Goal: Task Accomplishment & Management: Manage account settings

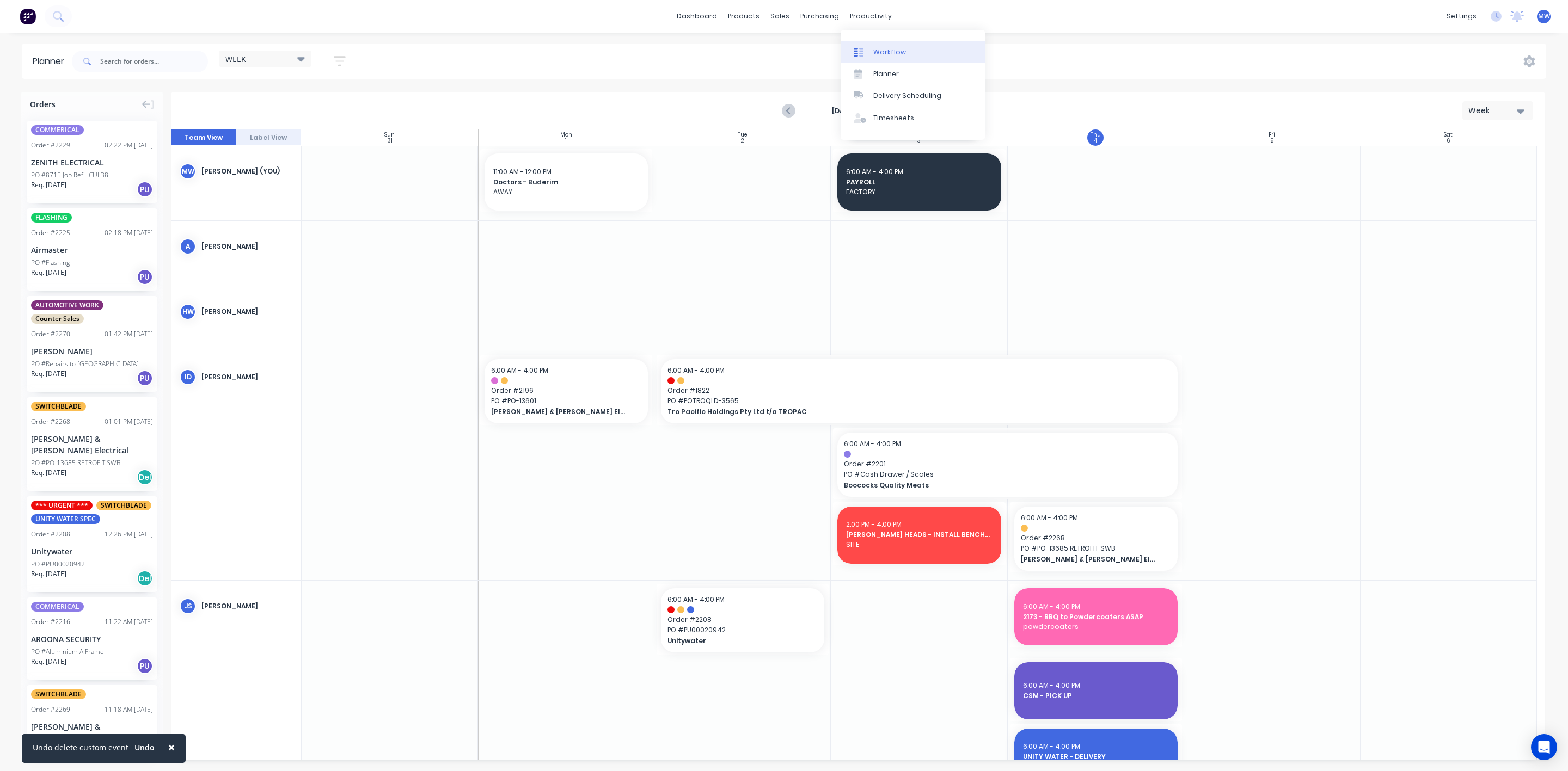
click at [867, 51] on div at bounding box center [861, 52] width 16 height 10
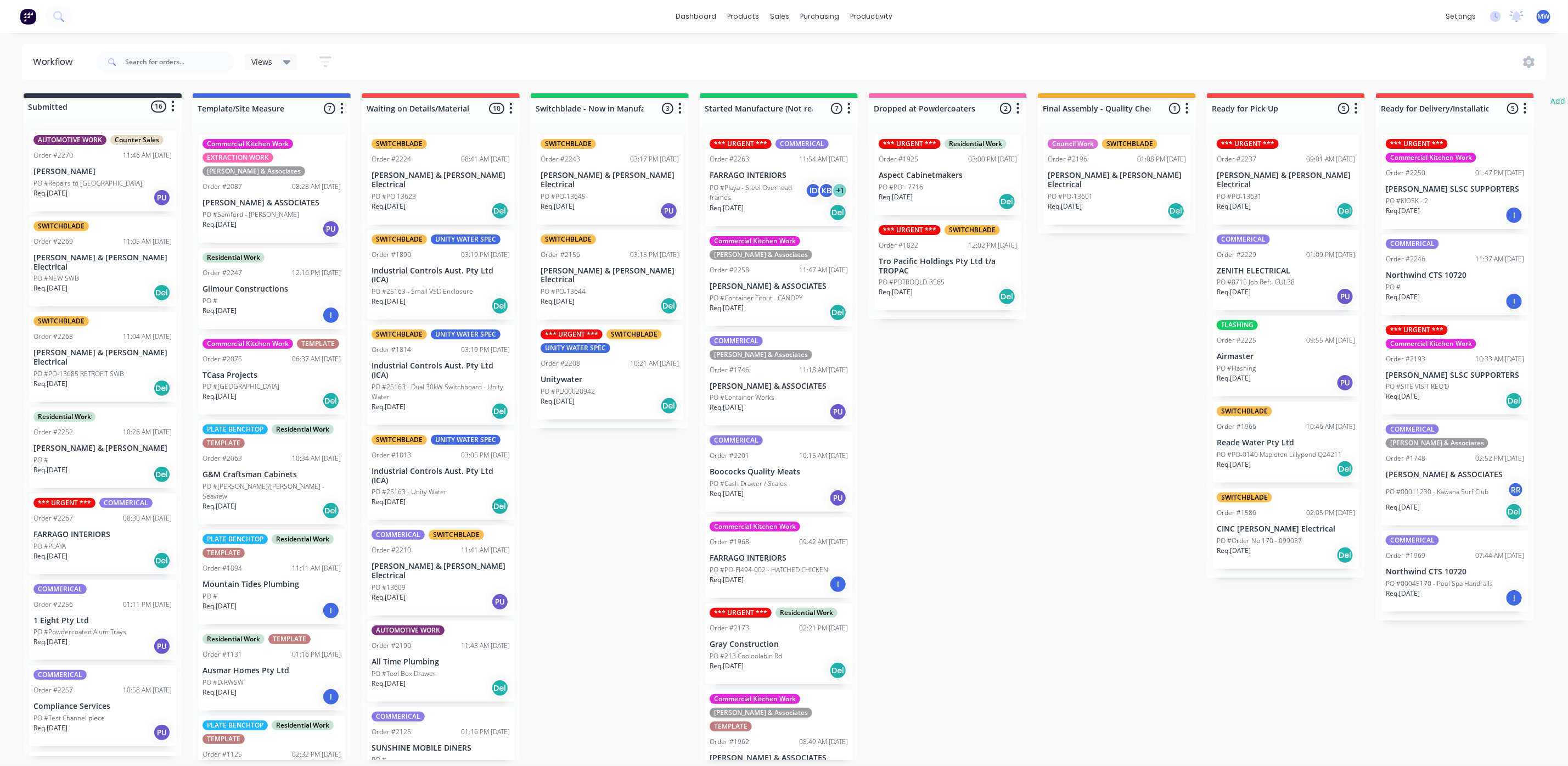
click at [1416, 407] on div "Req. [DATE] Del" at bounding box center [1454, 401] width 138 height 18
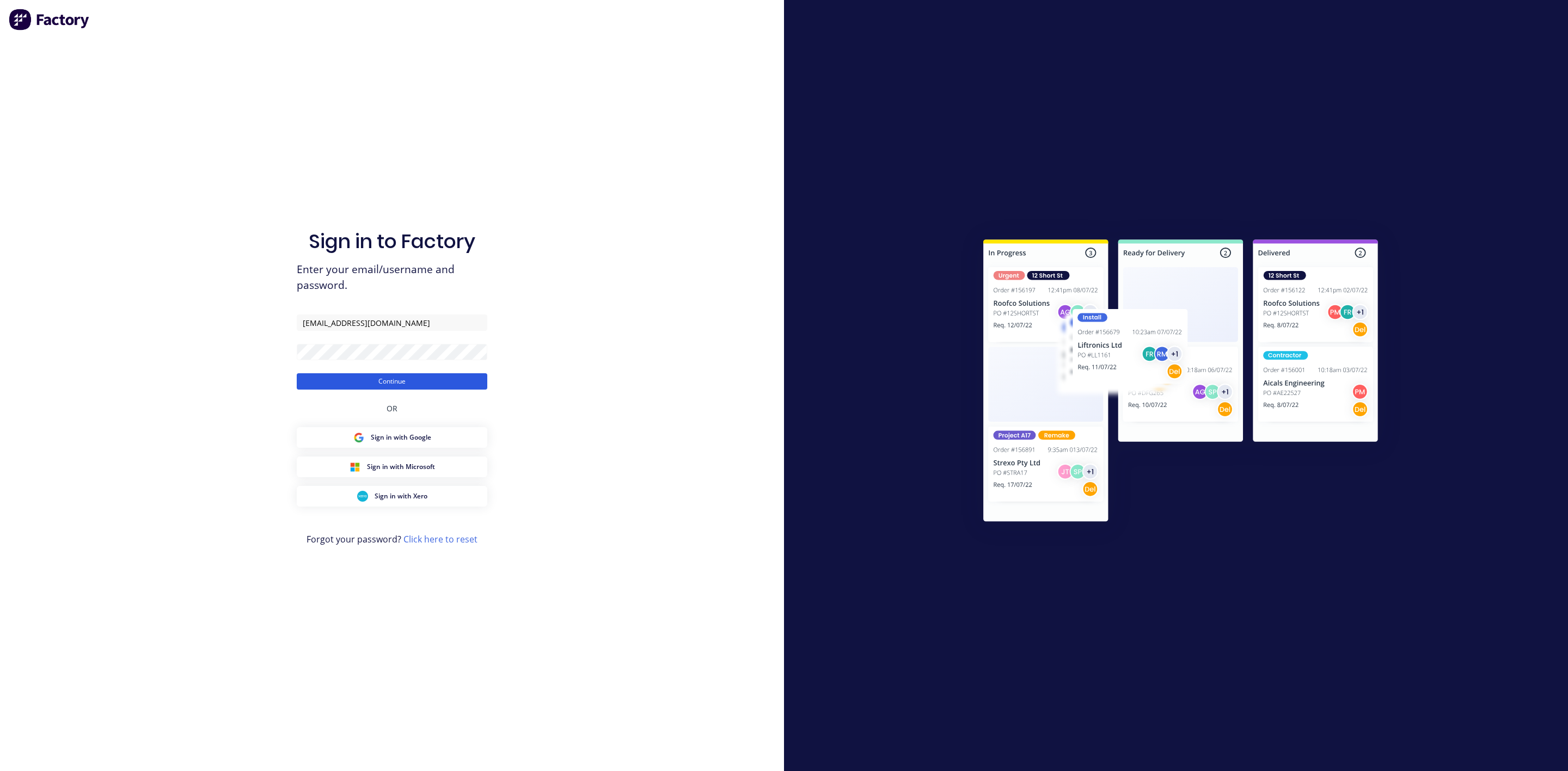
click at [345, 385] on button "Continue" at bounding box center [391, 382] width 191 height 16
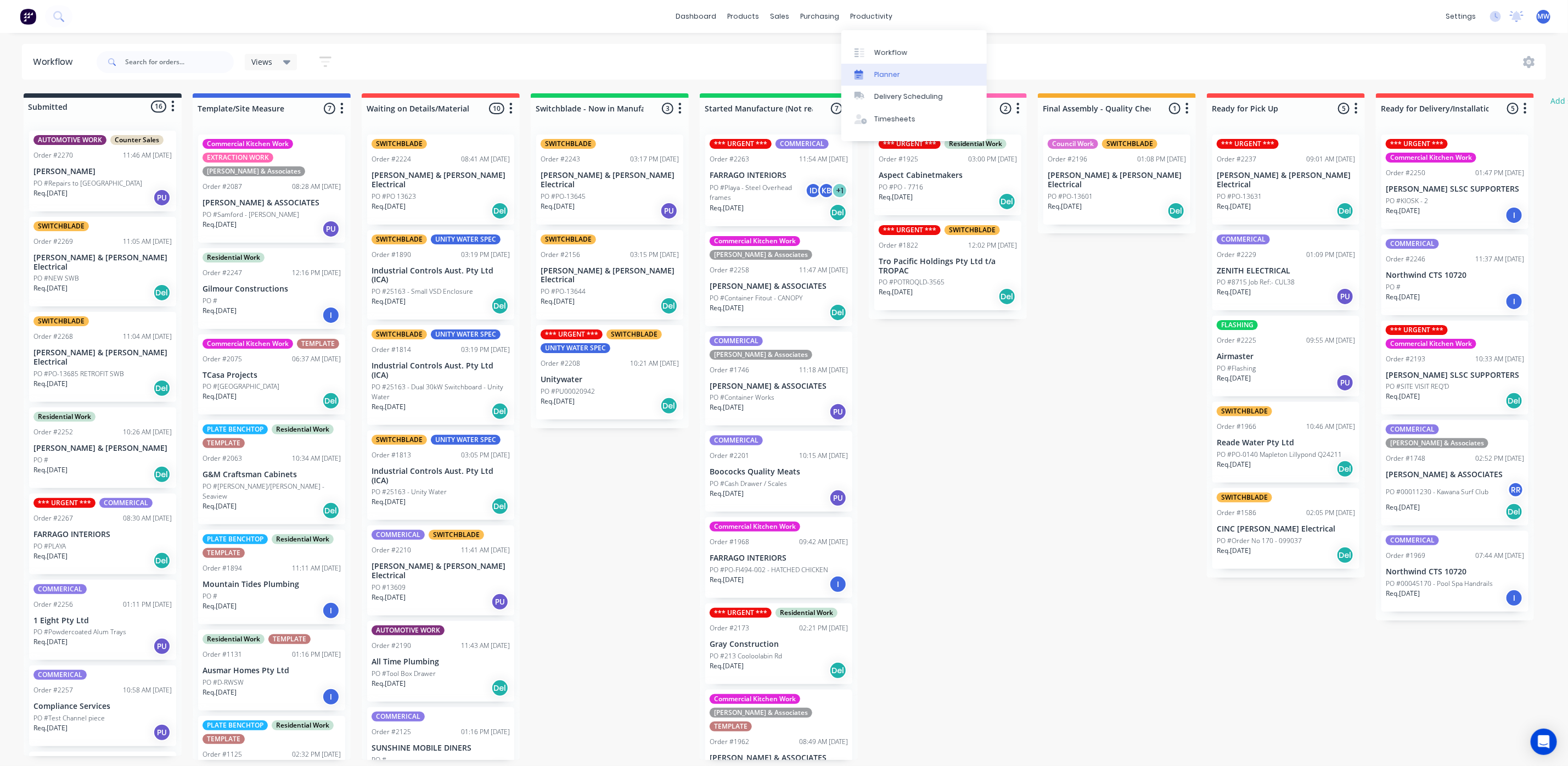
drag, startPoint x: 881, startPoint y: 72, endPoint x: 882, endPoint y: 78, distance: 6.1
click at [881, 72] on div "Planner" at bounding box center [887, 75] width 26 height 10
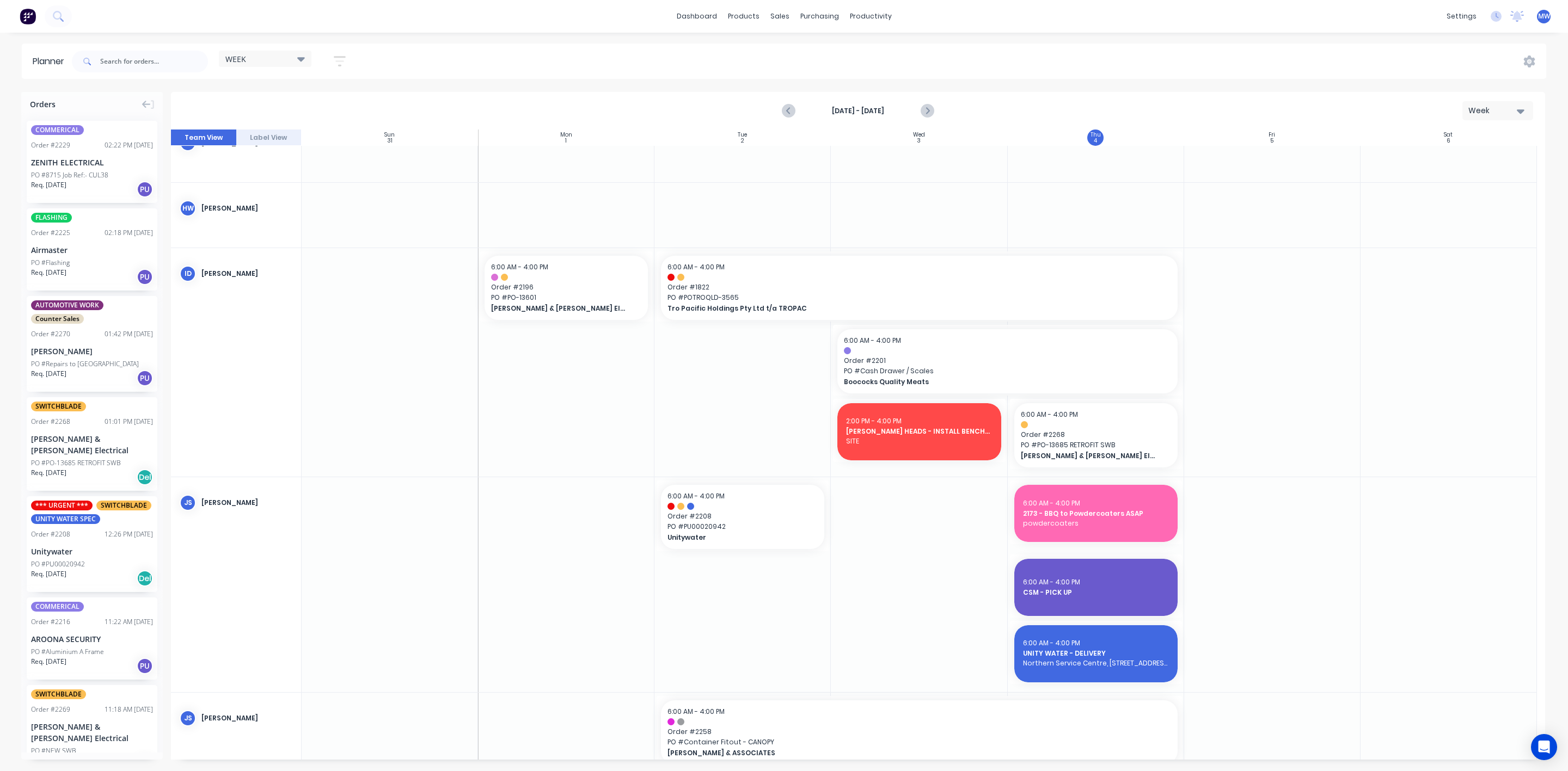
scroll to position [245, 0]
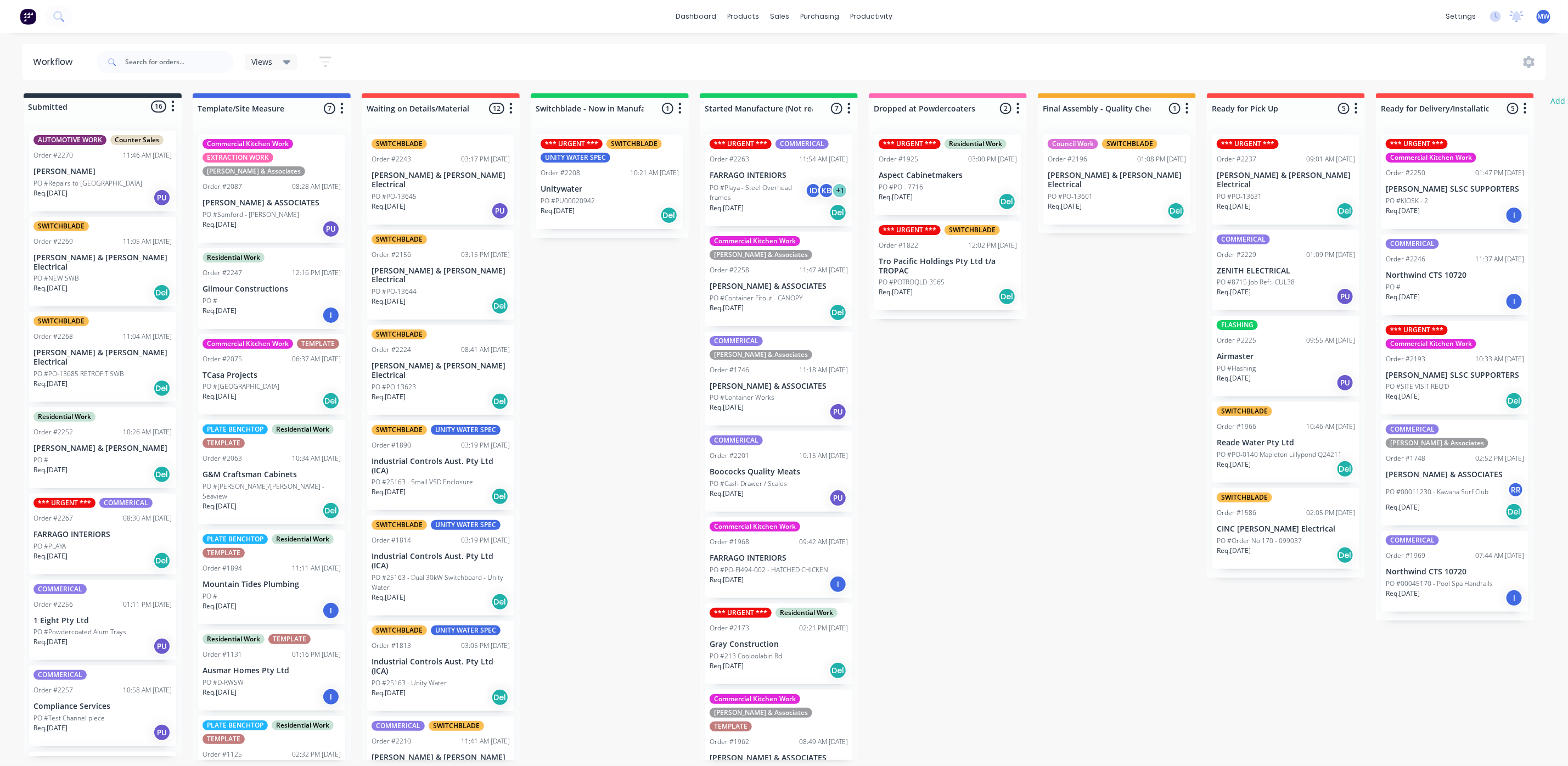
scroll to position [768, 0]
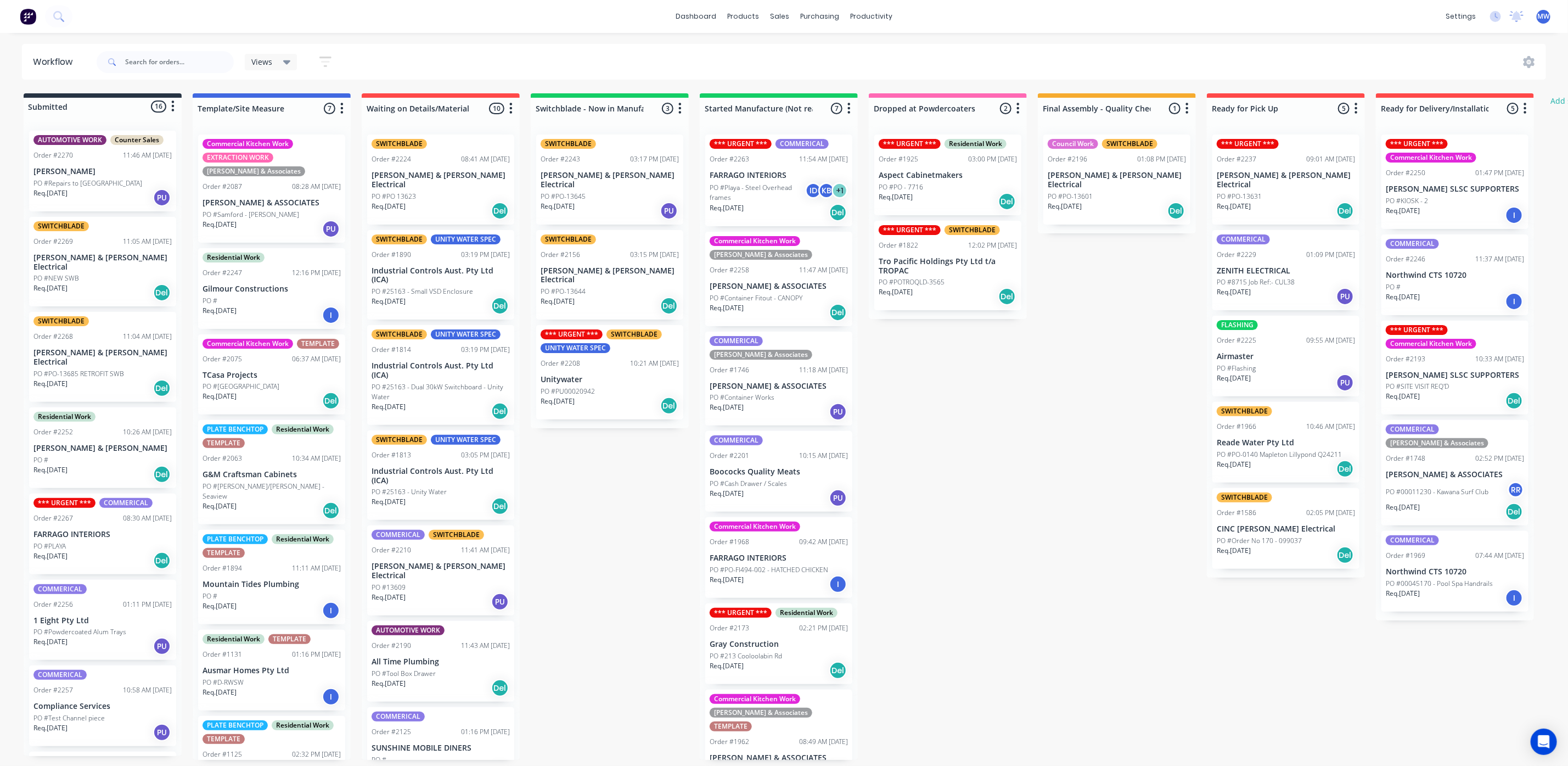
click at [1456, 410] on div "Req. [DATE] Del" at bounding box center [1454, 401] width 138 height 18
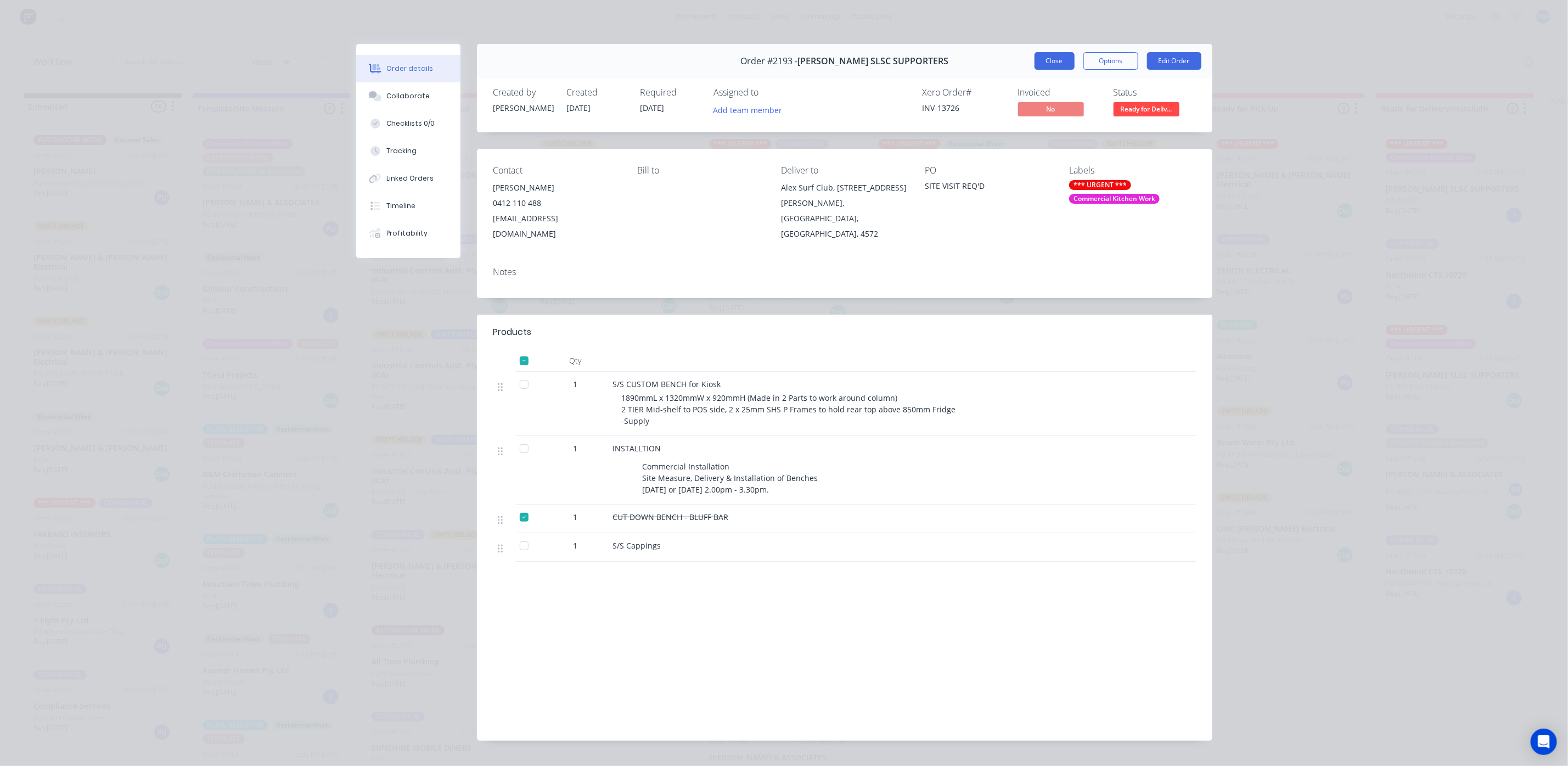
click at [1037, 55] on button "Close" at bounding box center [1054, 61] width 40 height 18
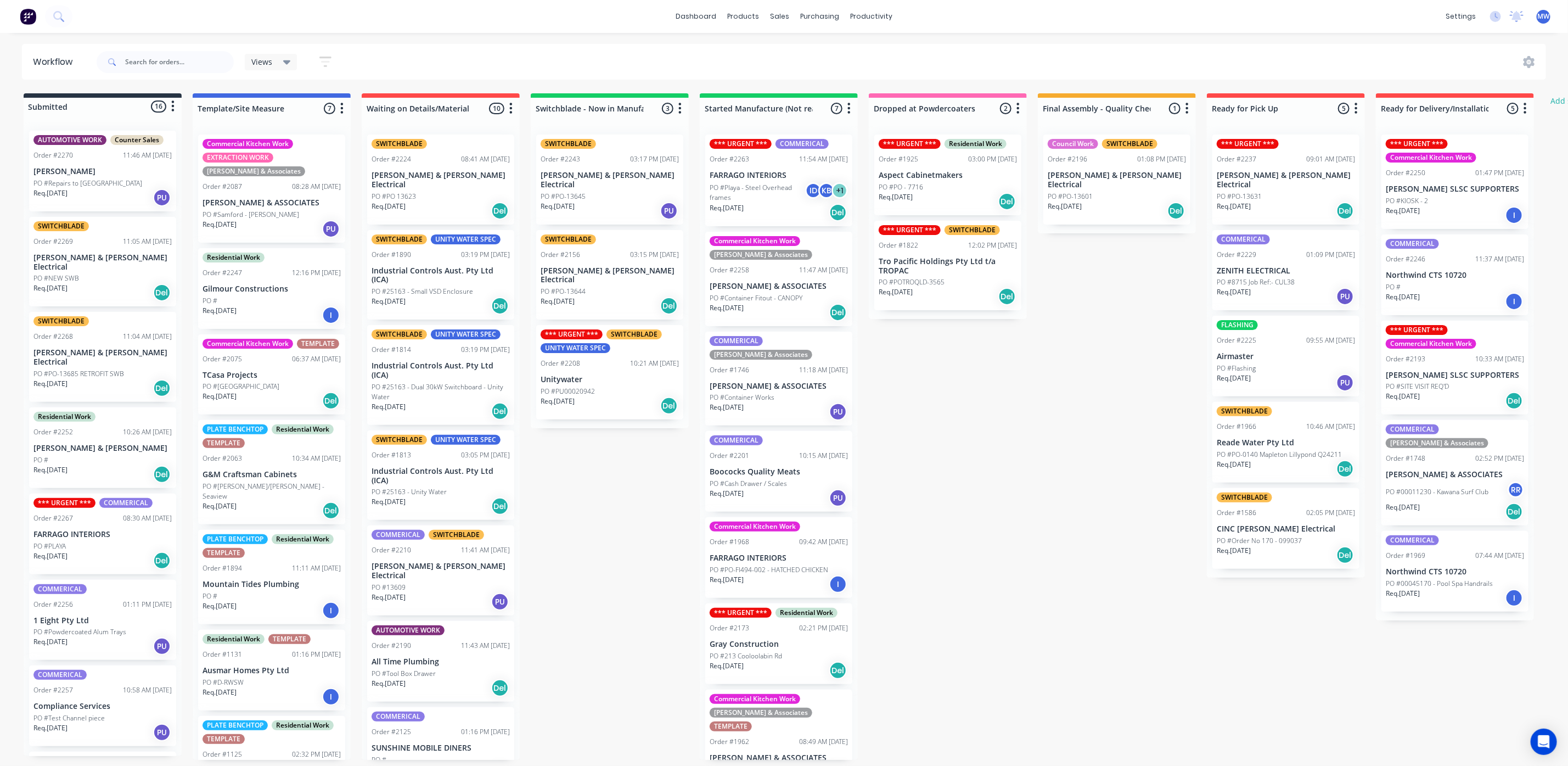
click at [574, 387] on p "PO #PU00020942" at bounding box center [568, 392] width 55 height 10
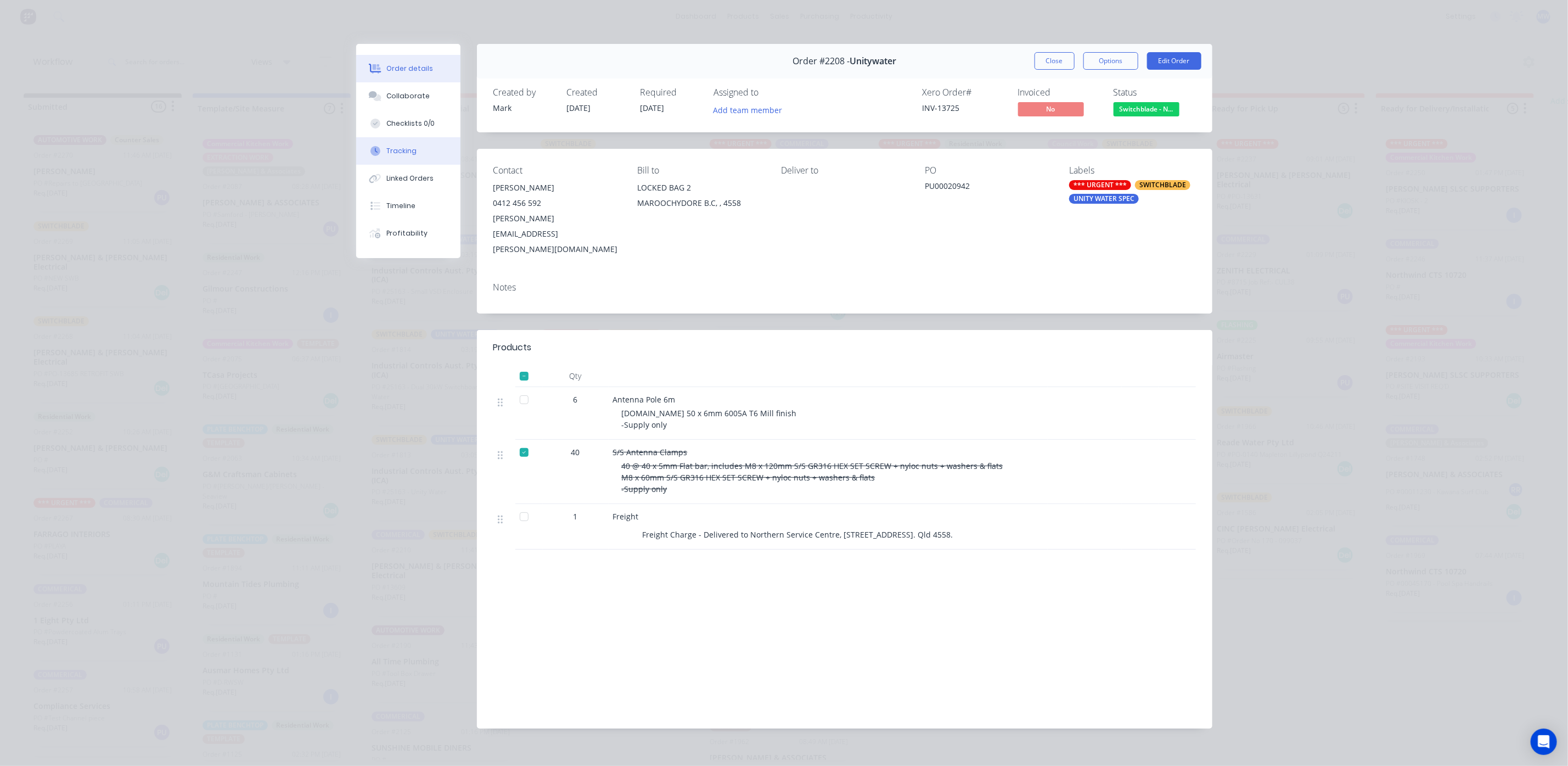
click at [397, 150] on div "Tracking" at bounding box center [401, 151] width 30 height 10
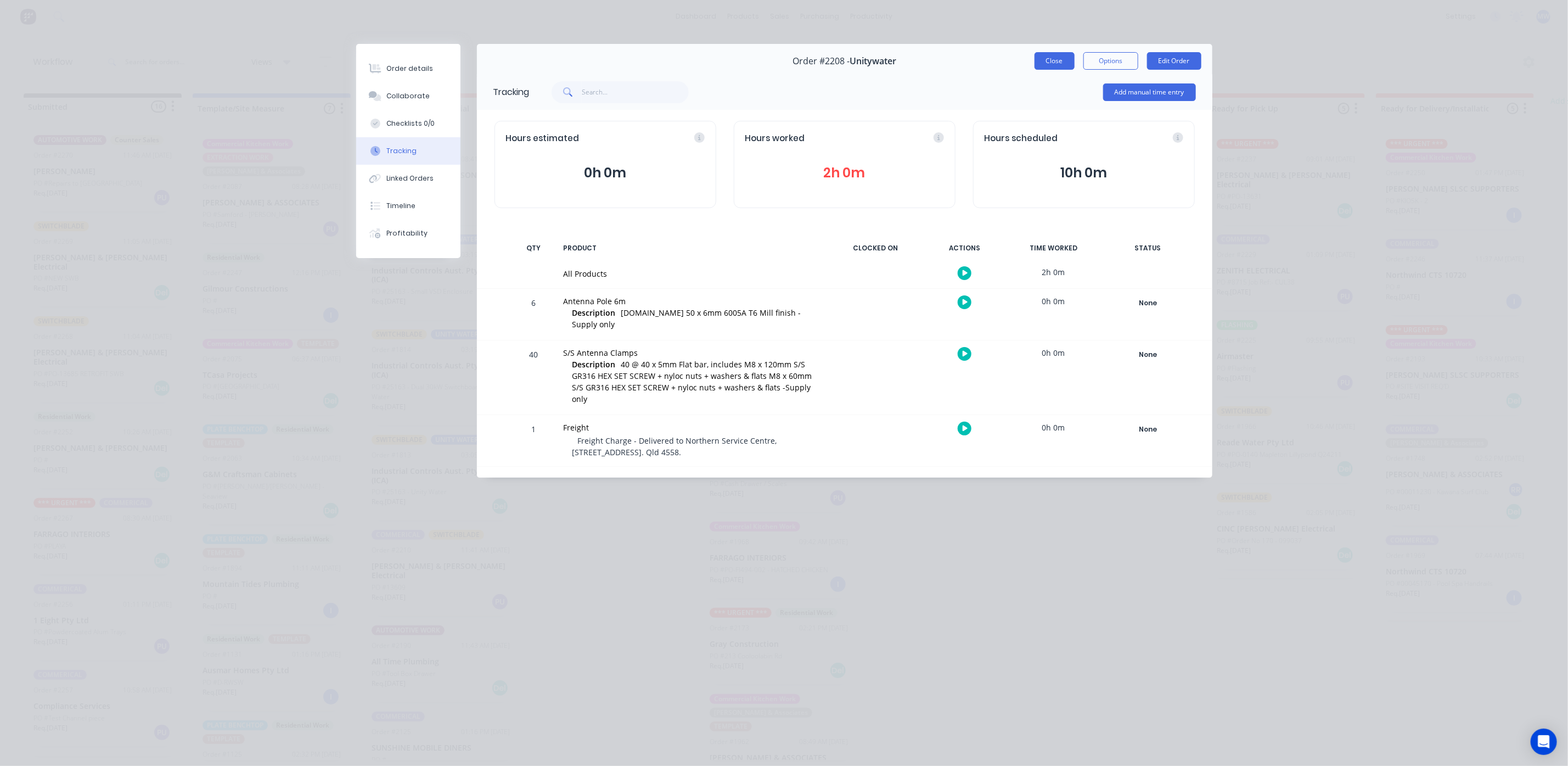
click at [1062, 63] on button "Close" at bounding box center [1054, 61] width 40 height 18
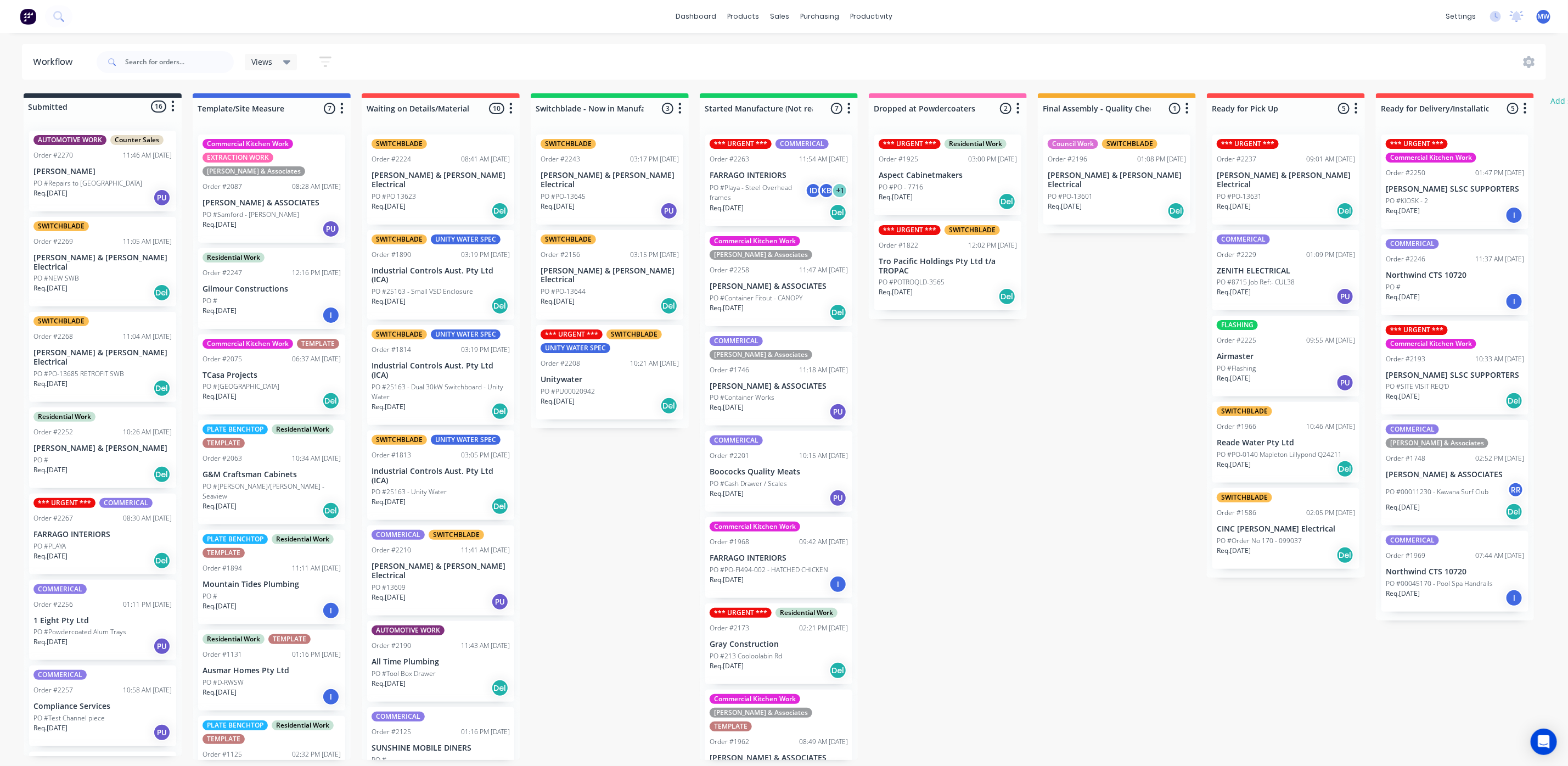
click at [608, 387] on div "PO #PU00020942" at bounding box center [609, 392] width 138 height 10
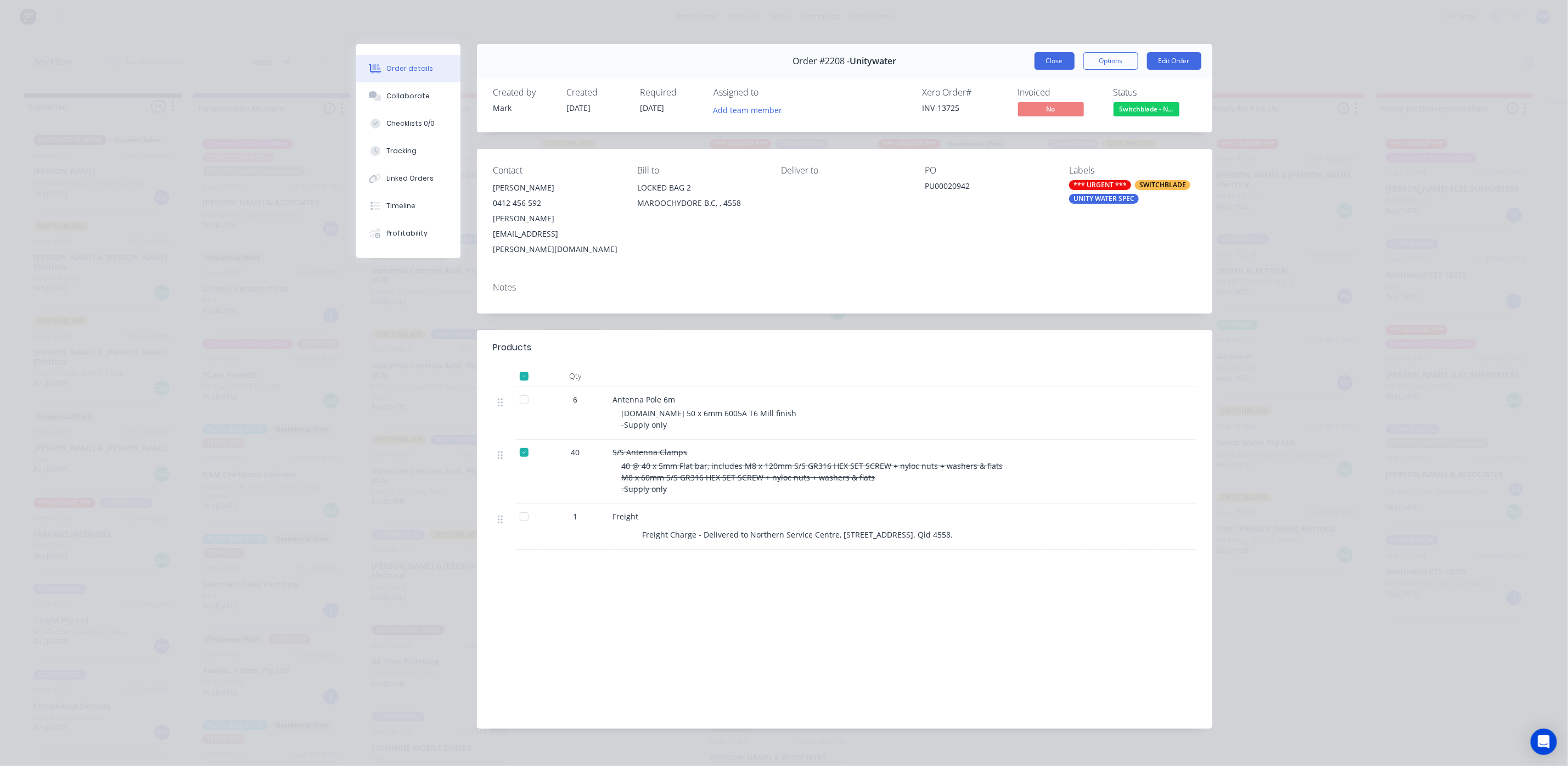
click at [1035, 60] on button "Close" at bounding box center [1054, 61] width 40 height 18
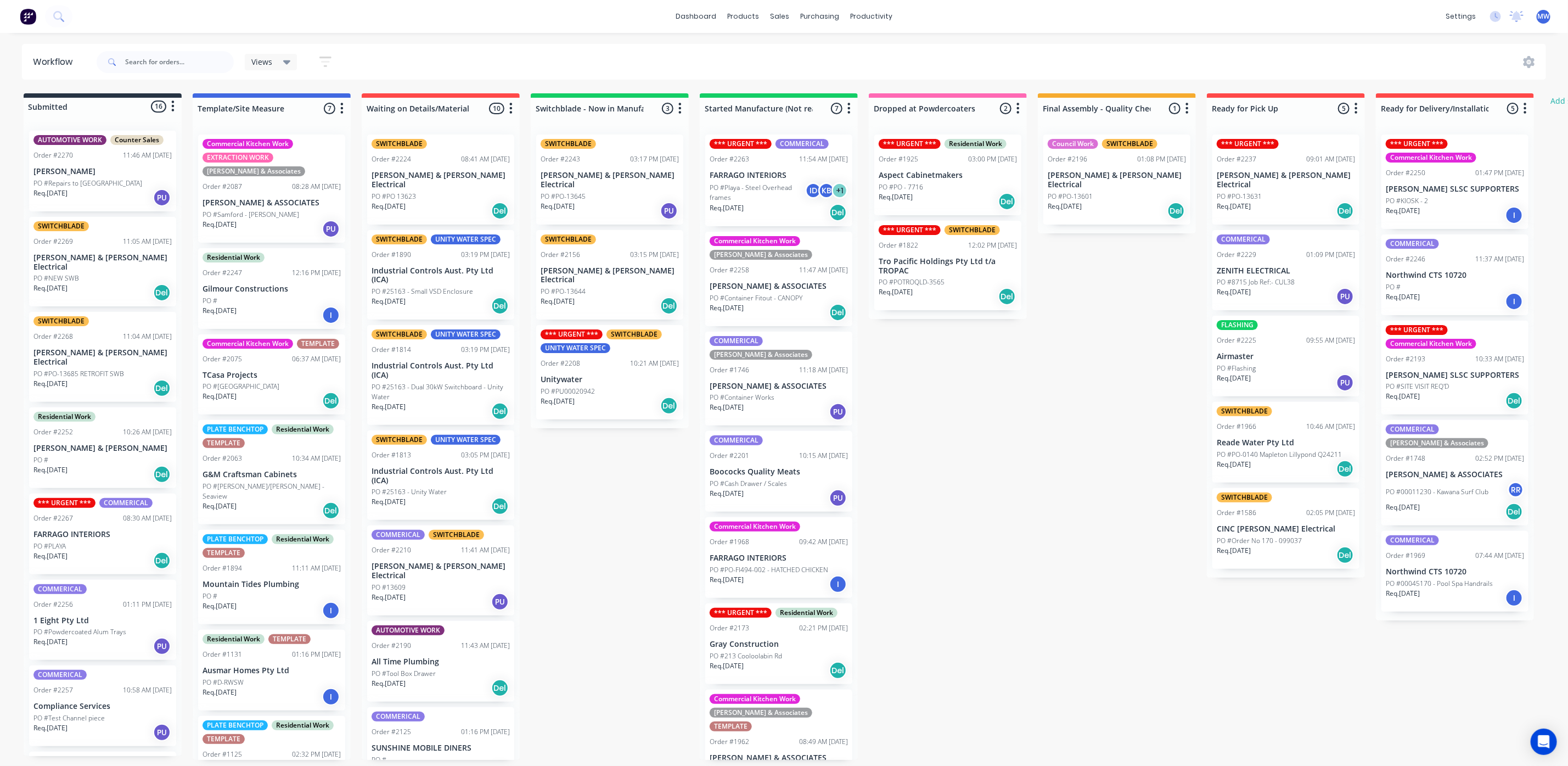
click at [776, 188] on p "PO #Playa - Steel Overhead frames" at bounding box center [758, 193] width 96 height 20
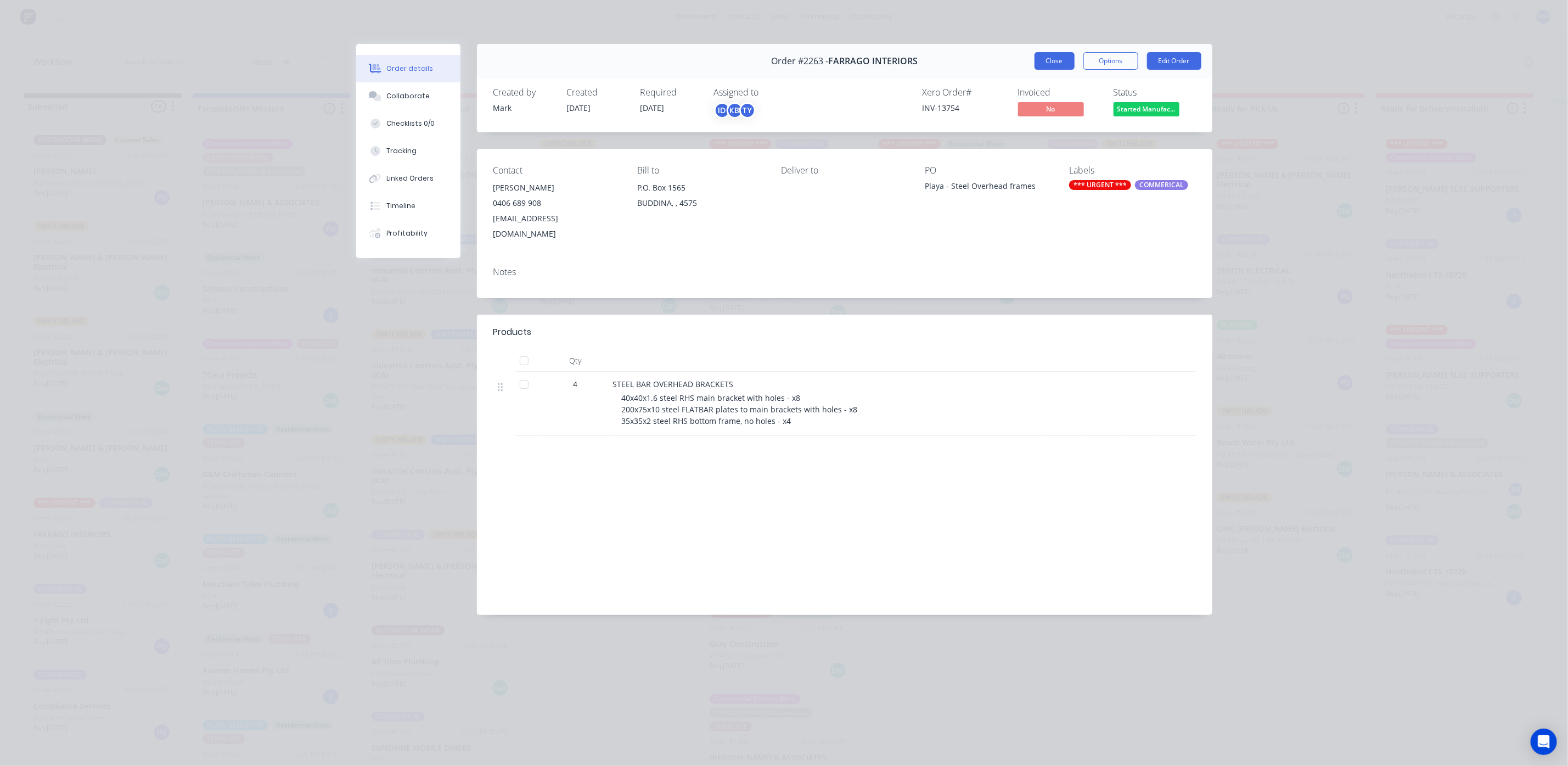
click at [1051, 64] on button "Close" at bounding box center [1054, 61] width 40 height 18
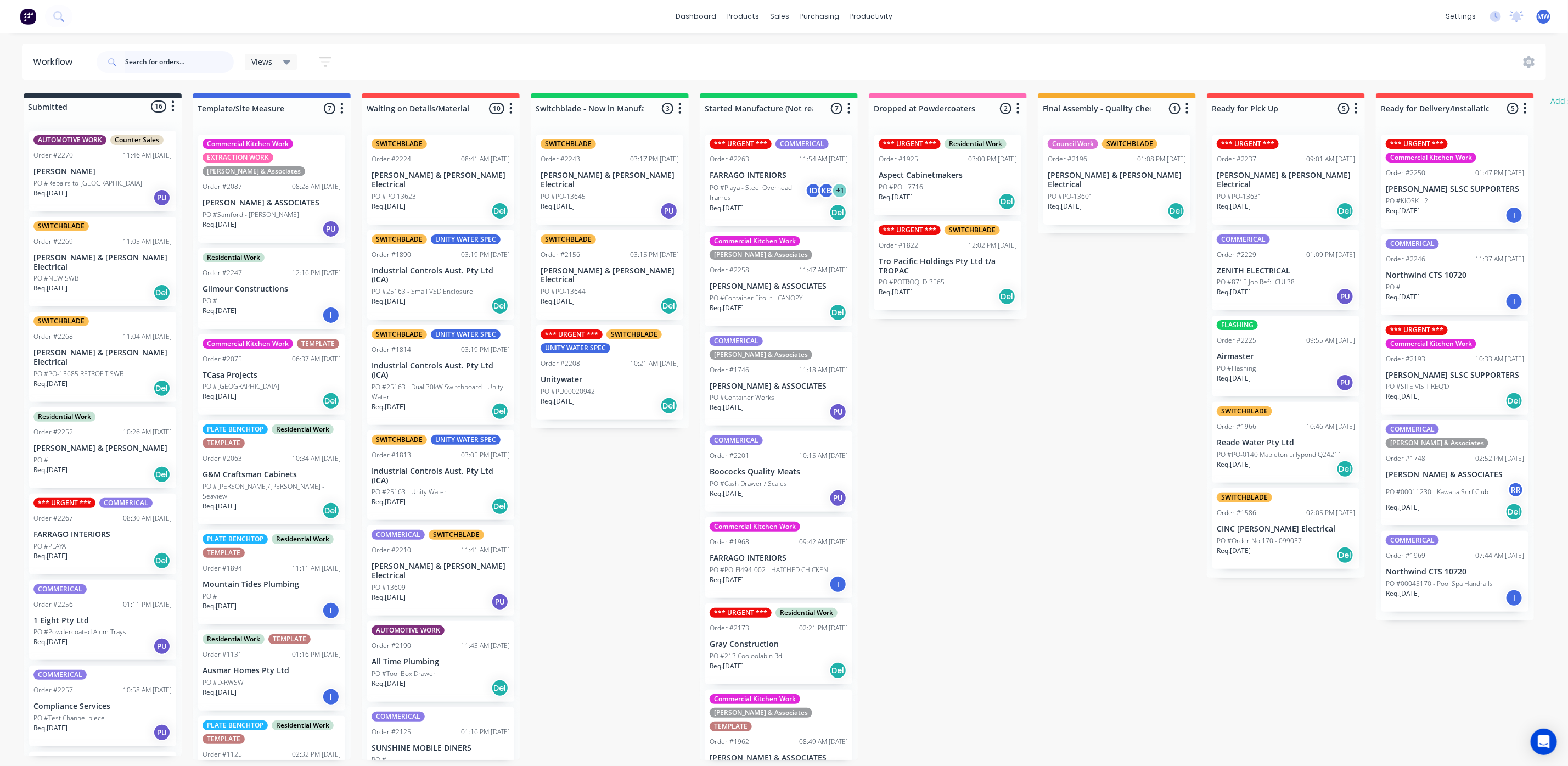
click at [187, 61] on input "text" at bounding box center [179, 62] width 109 height 22
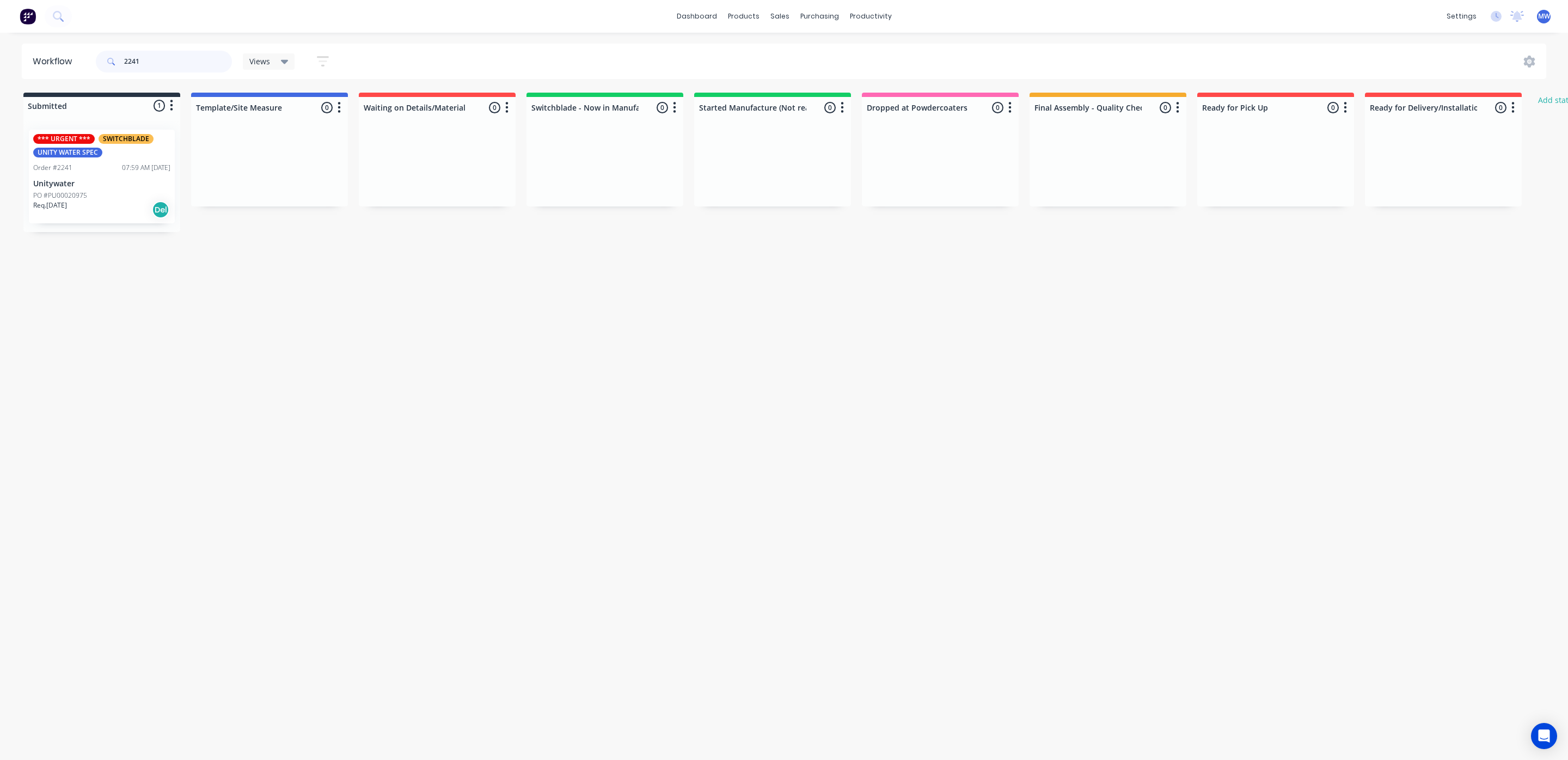
type input "2241"
click at [100, 211] on div "Req. 18/09/25 Del" at bounding box center [102, 209] width 137 height 18
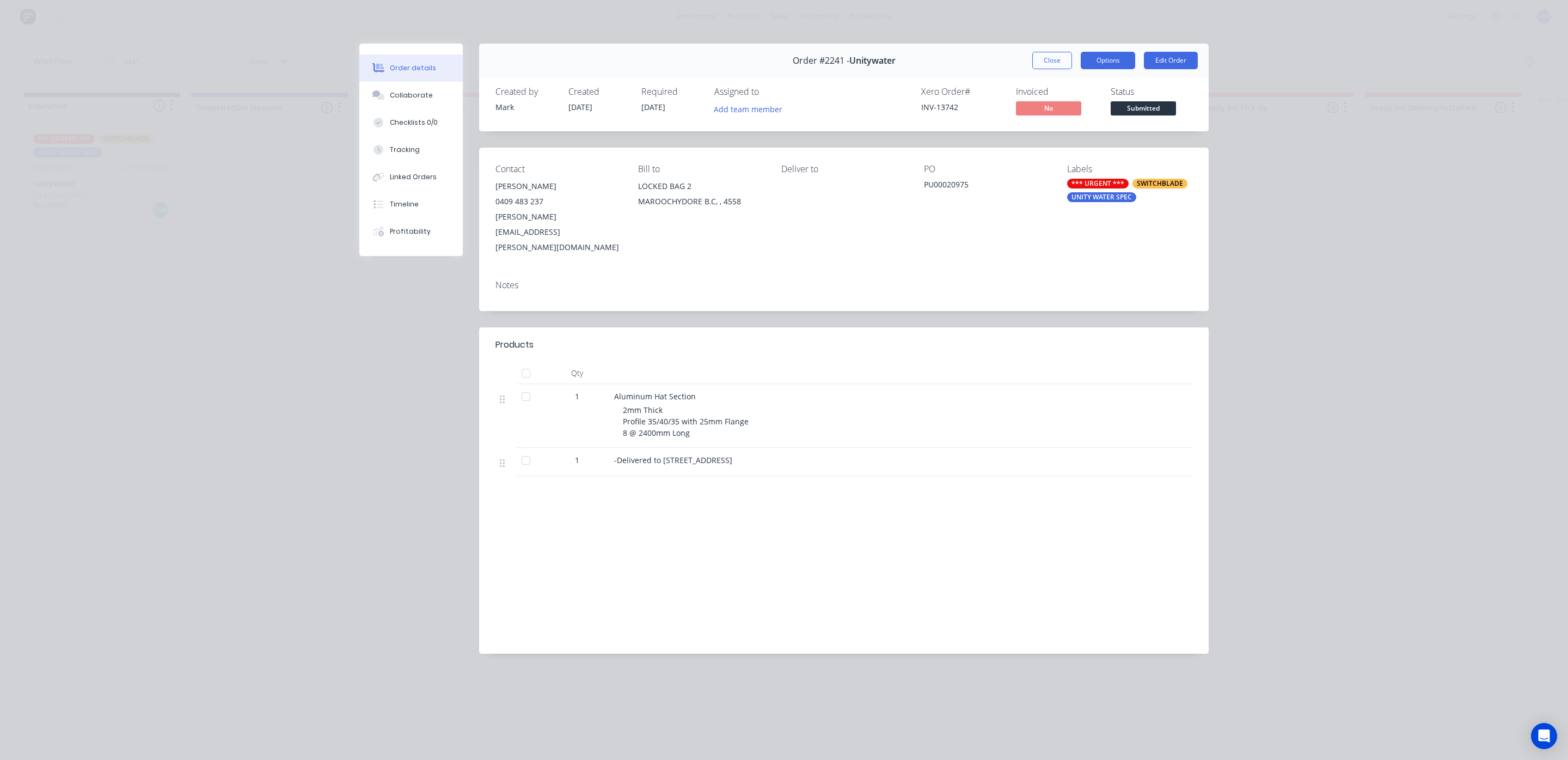
click at [1107, 61] on button "Options" at bounding box center [1107, 60] width 54 height 18
click at [1173, 59] on button "Edit Order" at bounding box center [1171, 60] width 54 height 18
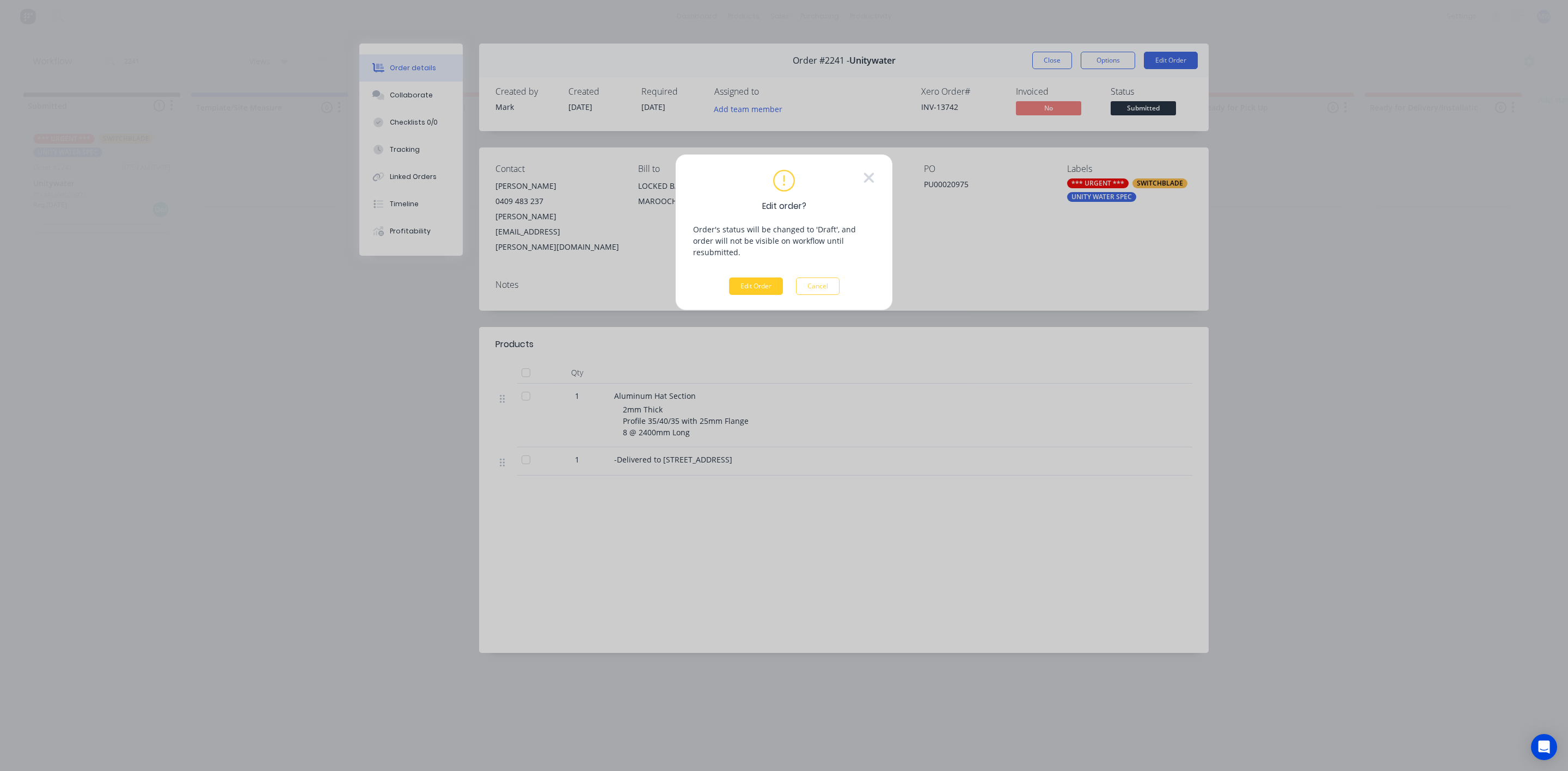
click at [752, 279] on button "Edit Order" at bounding box center [756, 286] width 54 height 18
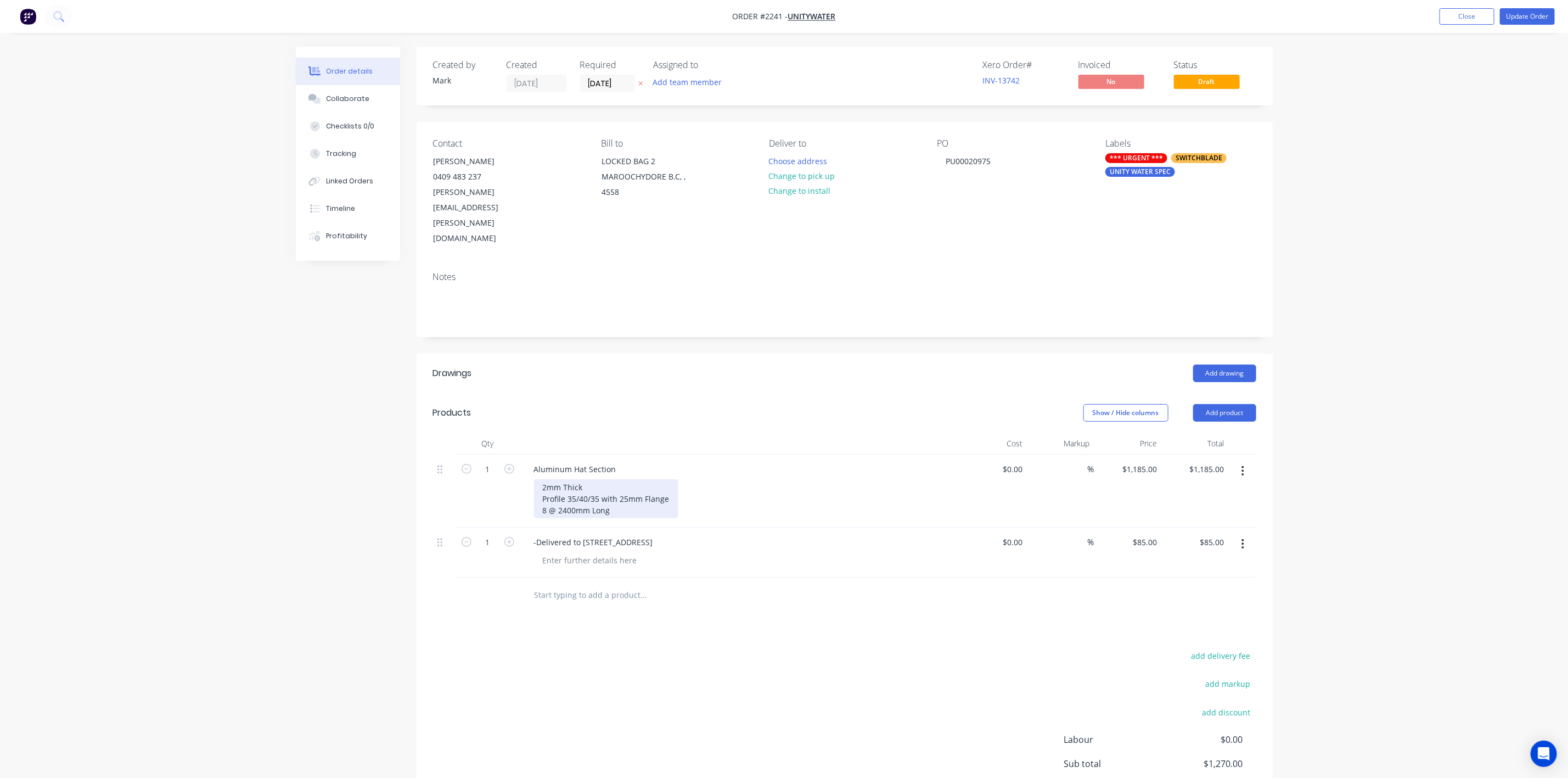
click at [586, 480] on div "2mm Thick Profile 35/40/35 with 25mm Flange 8 @ 2400mm Long" at bounding box center [606, 499] width 144 height 39
click at [1540, 20] on button "Update Order" at bounding box center [1527, 16] width 55 height 17
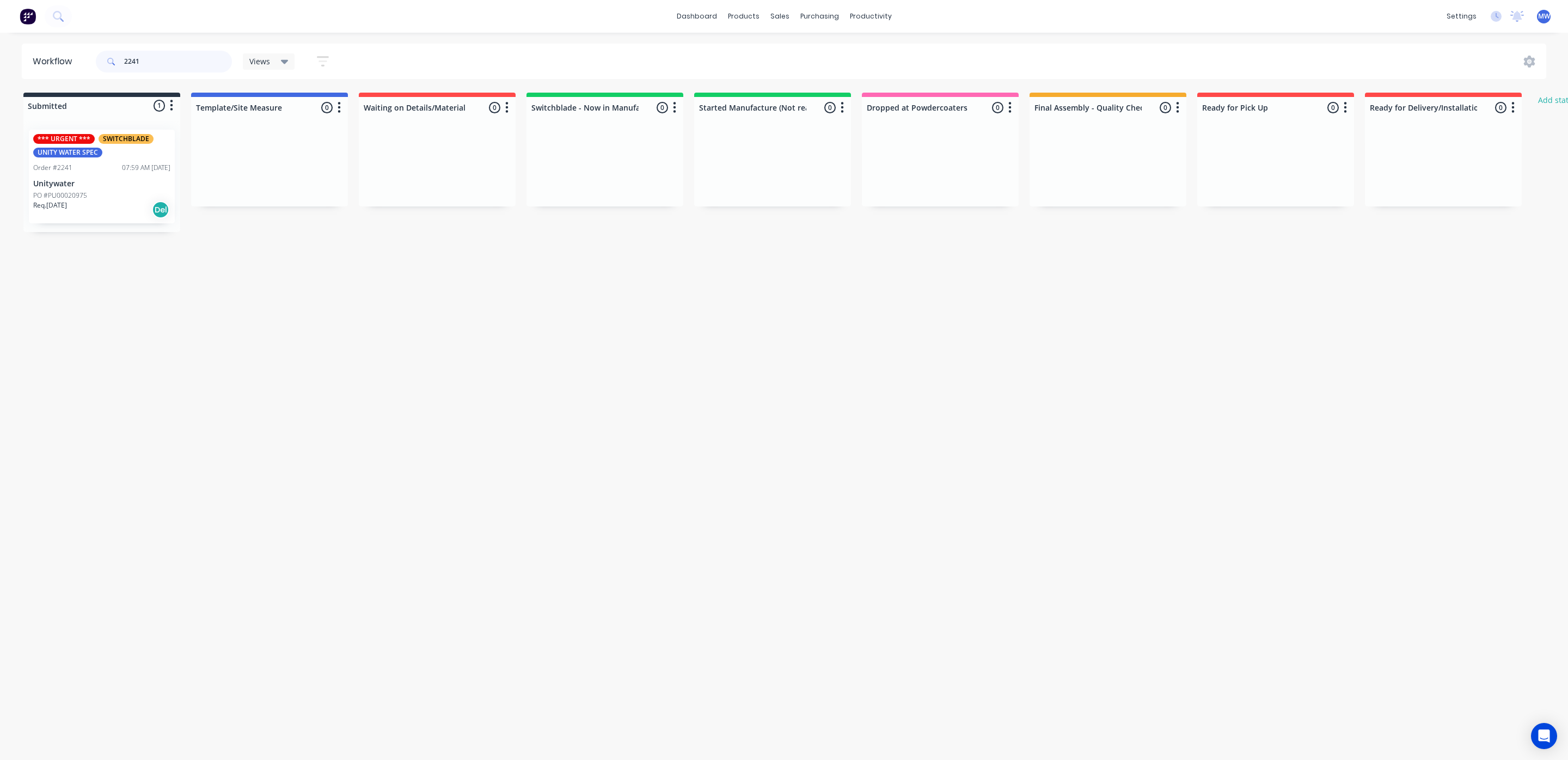
drag, startPoint x: 150, startPoint y: 56, endPoint x: 90, endPoint y: 59, distance: 60.1
click at [91, 59] on header "Workflow 2241 Views Save new view None (Default) edit SCSM - MAIN edit SUNCOAST…" at bounding box center [784, 62] width 1525 height 35
type input "2230"
click at [82, 213] on div "Req. 18/09/25 Del" at bounding box center [102, 209] width 137 height 18
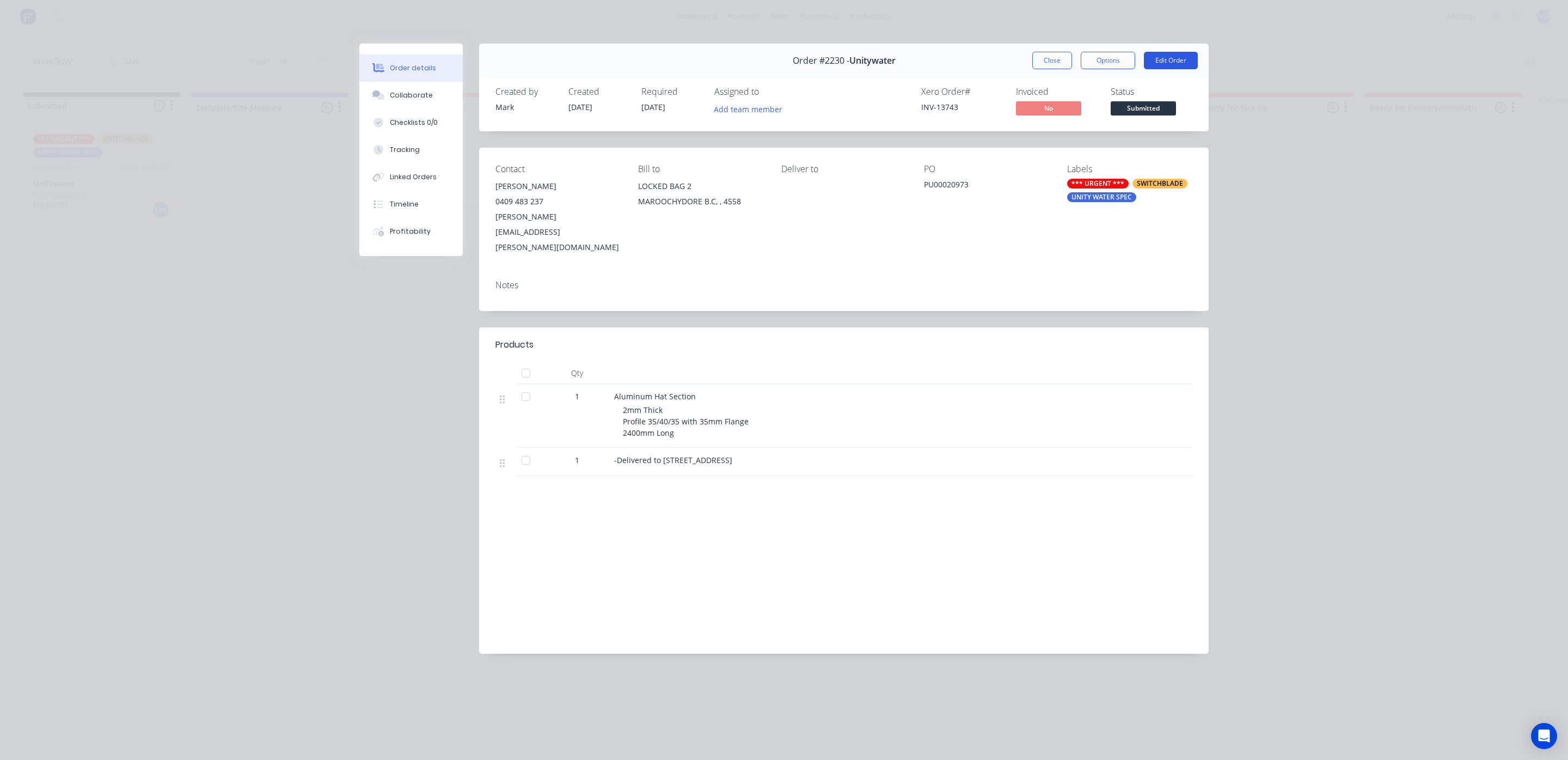
click at [1157, 59] on button "Edit Order" at bounding box center [1171, 60] width 54 height 18
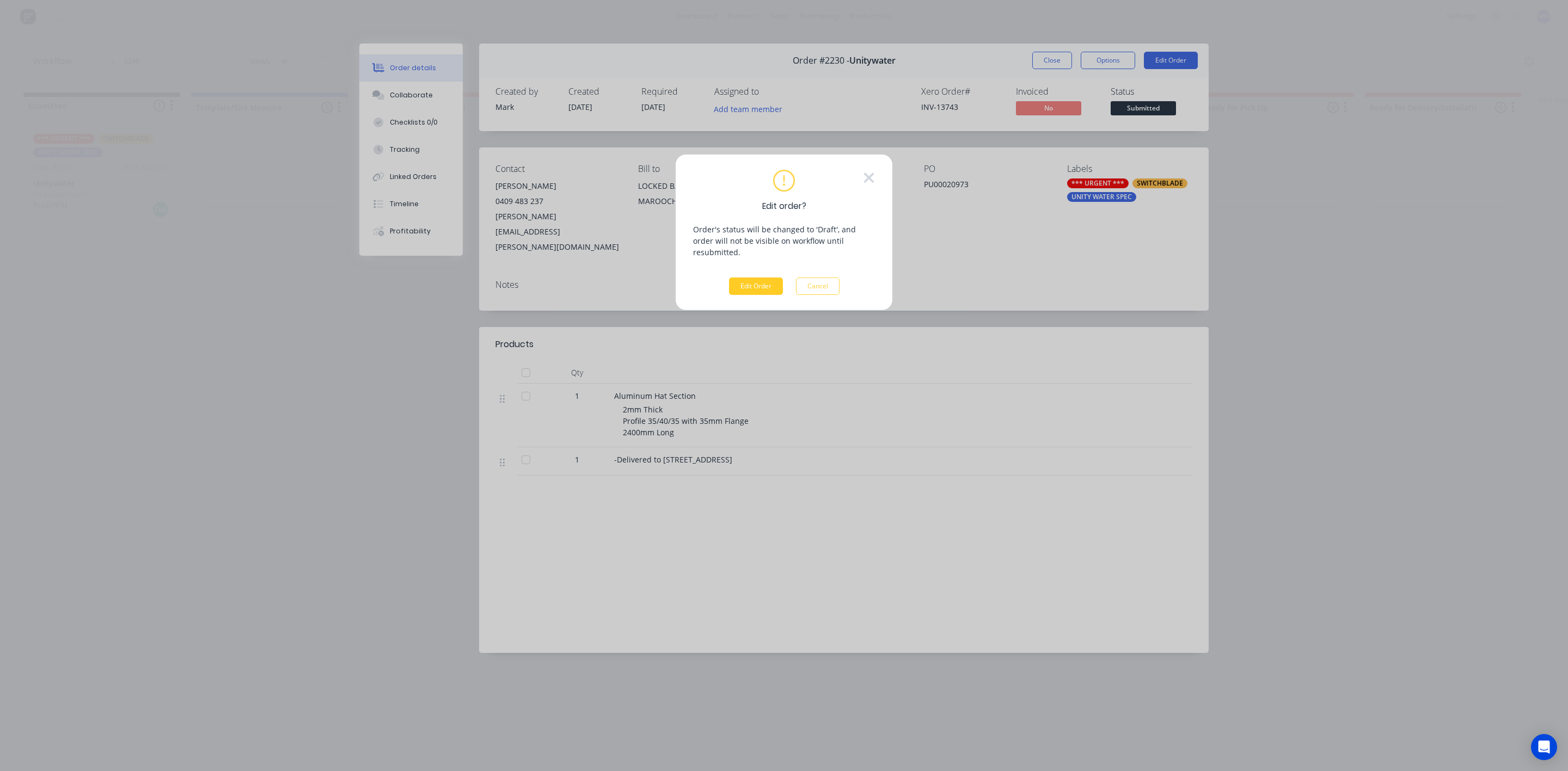
click at [751, 277] on button "Edit Order" at bounding box center [756, 286] width 54 height 18
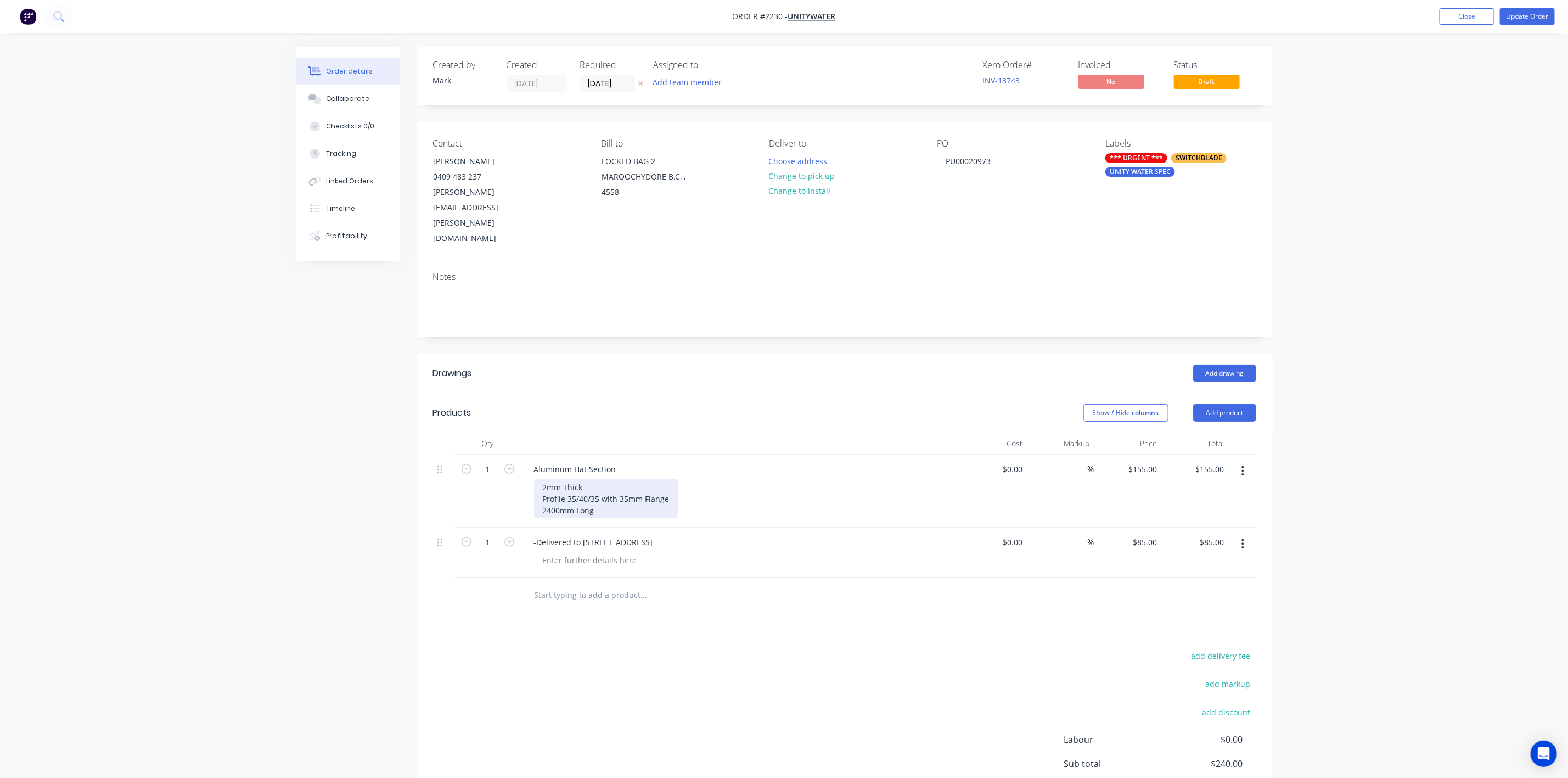
click at [585, 480] on div "2mm Thick Profile 35/40/35 with 35mm Flange 2400mm Long" at bounding box center [606, 499] width 144 height 39
click at [641, 534] on div "-Delivered to 20 Service Street" at bounding box center [593, 542] width 137 height 16
click at [1521, 22] on button "Update Order" at bounding box center [1527, 16] width 55 height 17
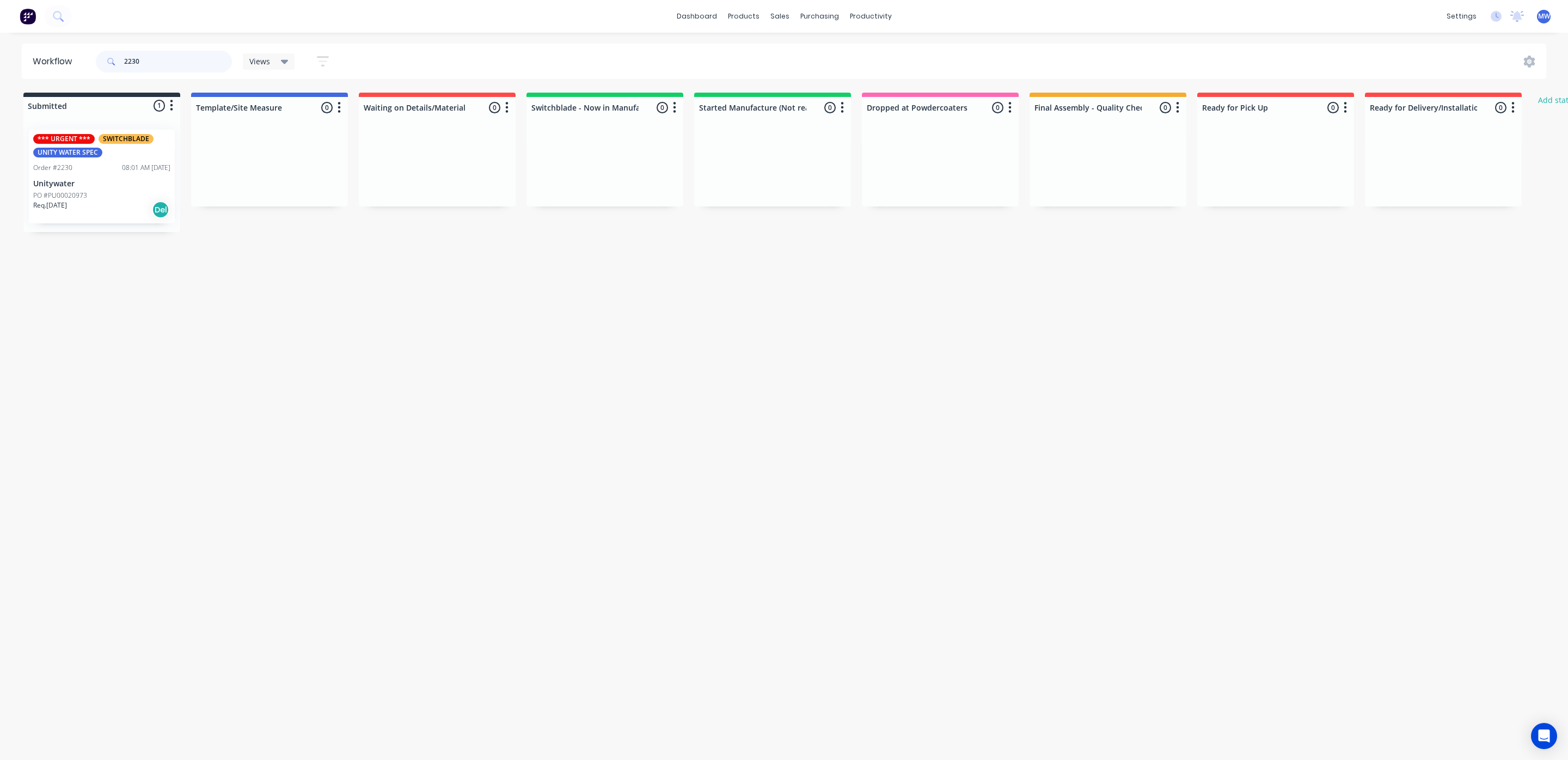
drag, startPoint x: 120, startPoint y: 65, endPoint x: 72, endPoint y: 63, distance: 48.0
click at [72, 63] on header "Workflow 2230 Views Save new view None (Default) edit SCSM - MAIN edit SUNCOAST…" at bounding box center [784, 62] width 1525 height 35
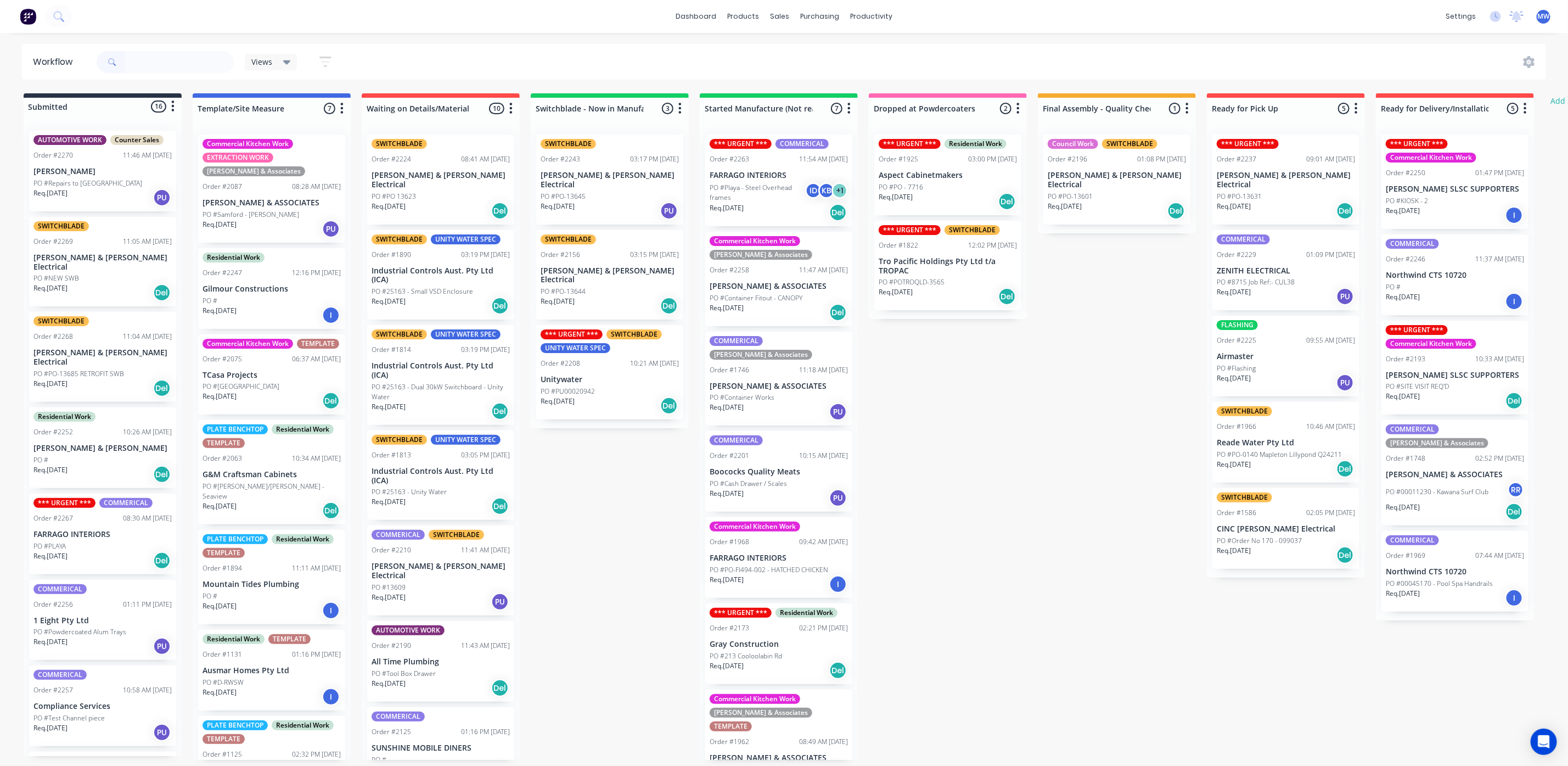
click at [616, 397] on div "Req. 04/09/25 Del" at bounding box center [609, 406] width 138 height 18
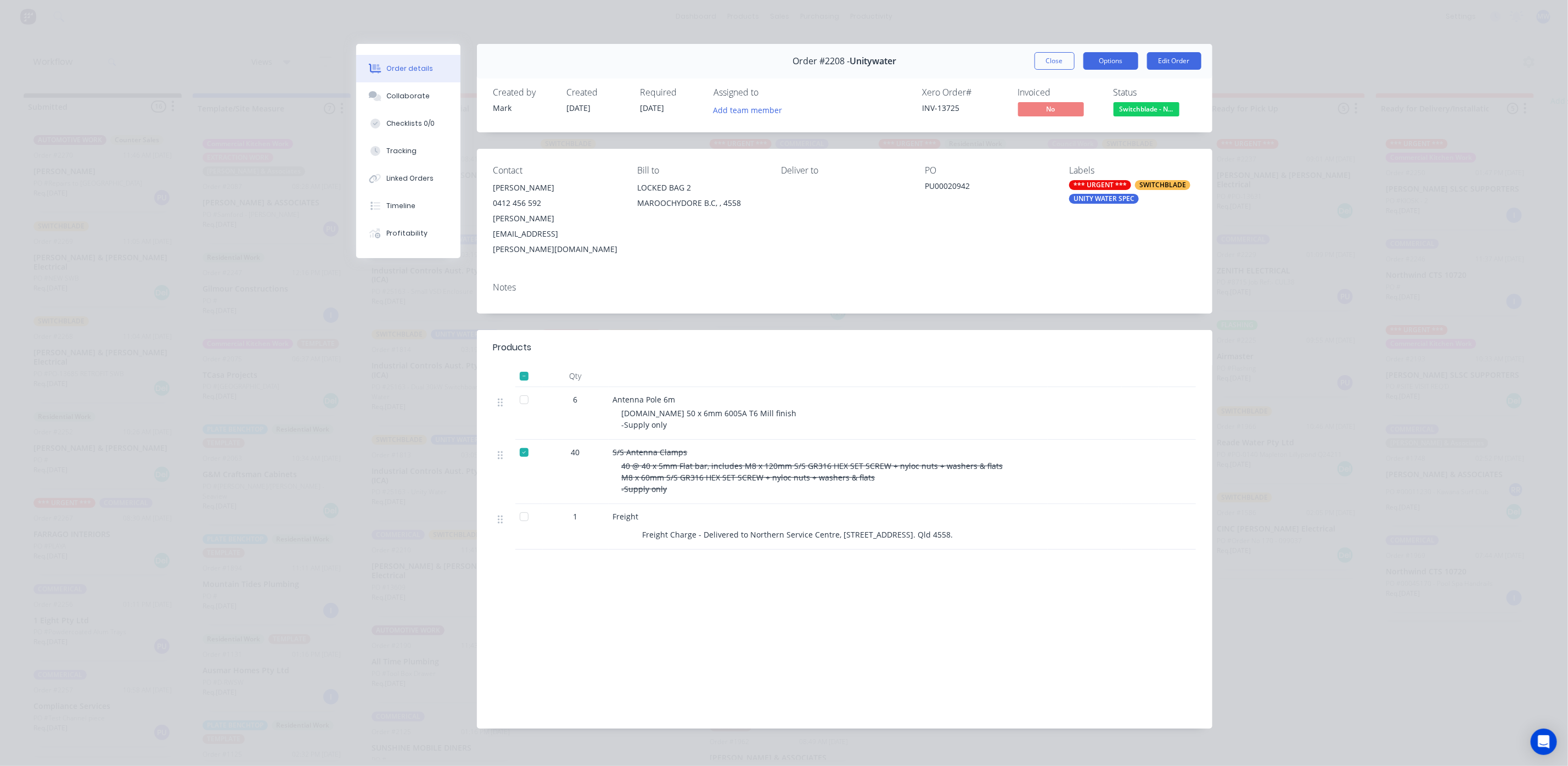
click at [1111, 66] on button "Options" at bounding box center [1111, 61] width 55 height 18
click at [1054, 134] on div "Delivery Docket" at bounding box center [1081, 133] width 96 height 16
click at [1059, 134] on div "Standard" at bounding box center [1081, 133] width 96 height 16
click at [1035, 663] on div "Labour $0.00 Sub total $4,936.52 Margin $0.00 ( 0.00 %) Tax $493.65 Total $5,43…" at bounding box center [1100, 649] width 192 height 128
click at [1056, 66] on button "Close" at bounding box center [1054, 61] width 40 height 18
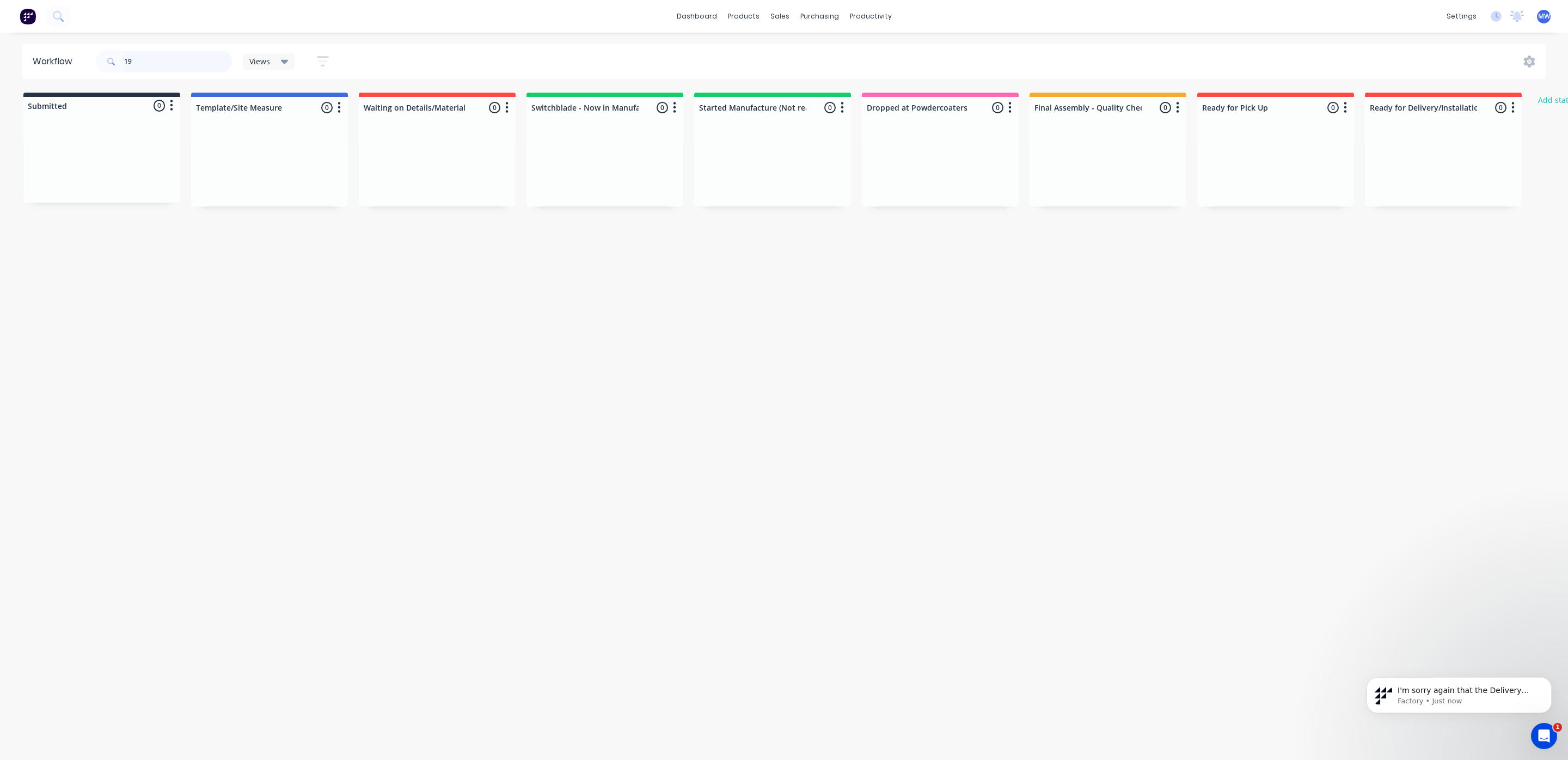
type input "1"
type input "h"
type input "1"
